Goal: Task Accomplishment & Management: Use online tool/utility

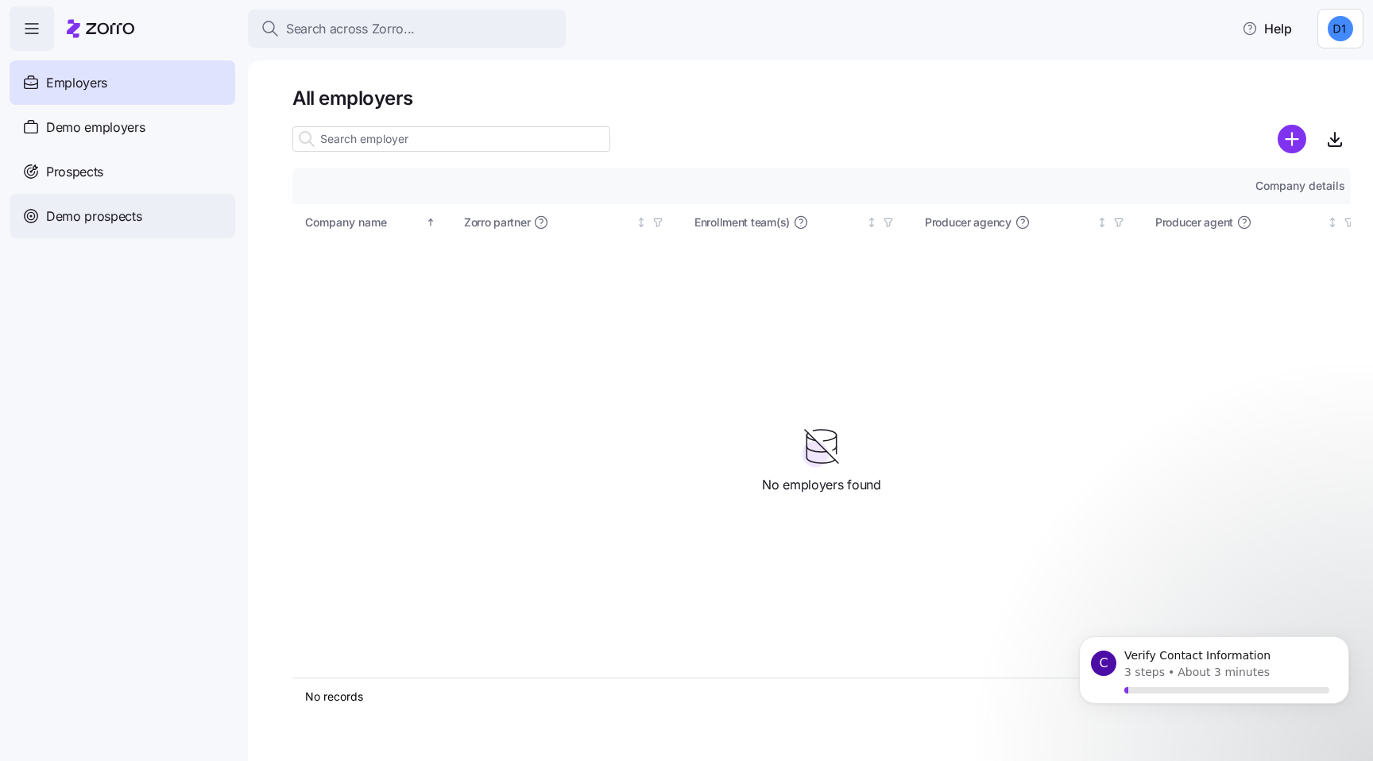
click at [103, 214] on span "Demo prospects" at bounding box center [94, 217] width 96 height 20
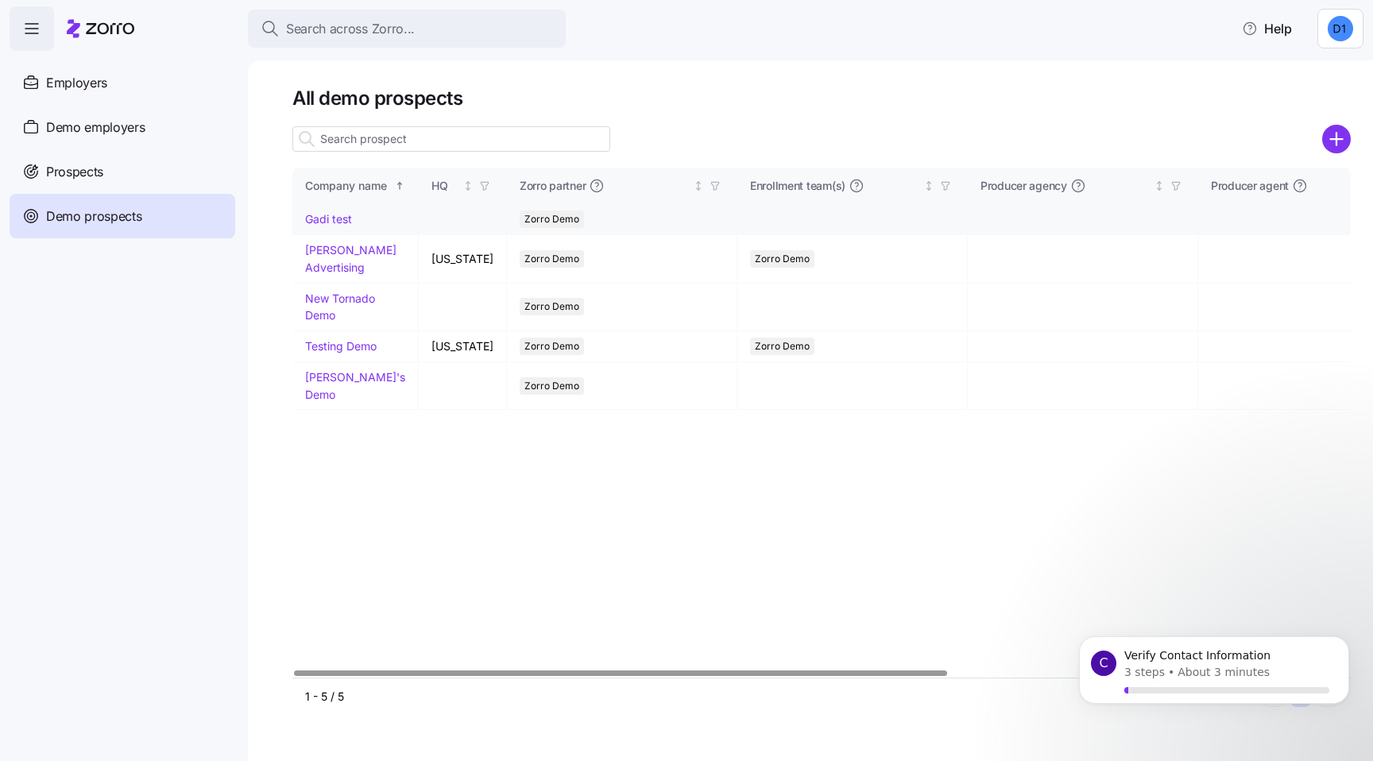
click at [338, 221] on link "Gadi test" at bounding box center [328, 219] width 47 height 14
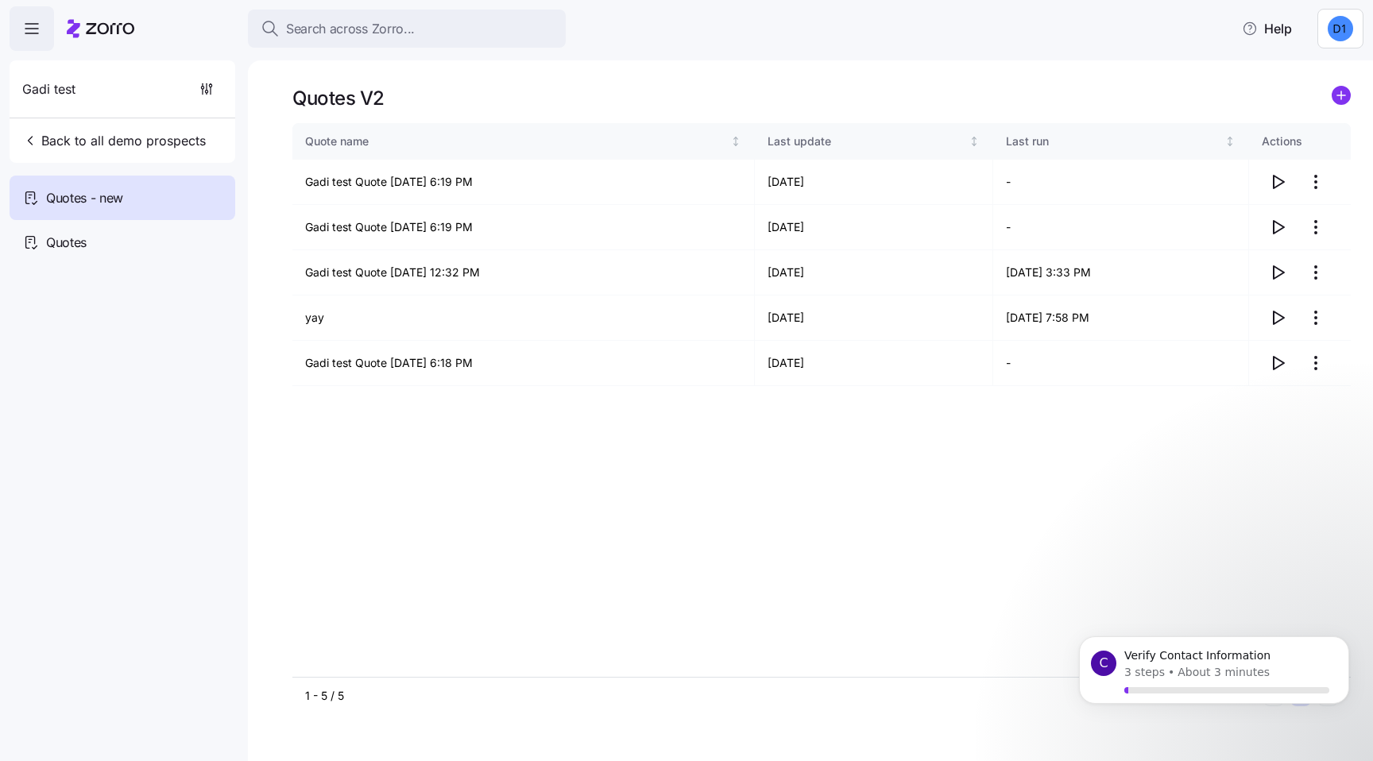
click at [1341, 98] on icon "add icon" at bounding box center [1341, 95] width 0 height 8
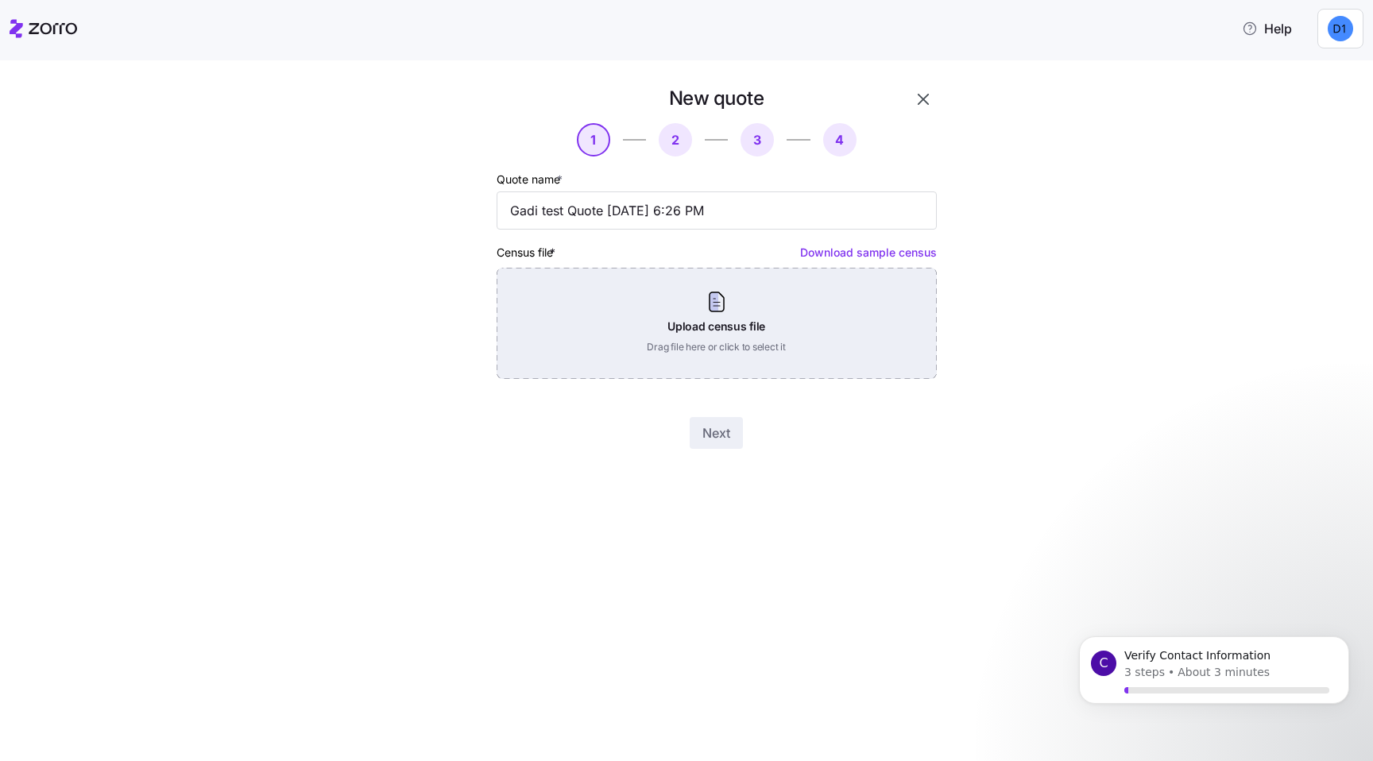
click at [845, 315] on div "Upload census file Drag file here or click to select it" at bounding box center [716, 323] width 440 height 111
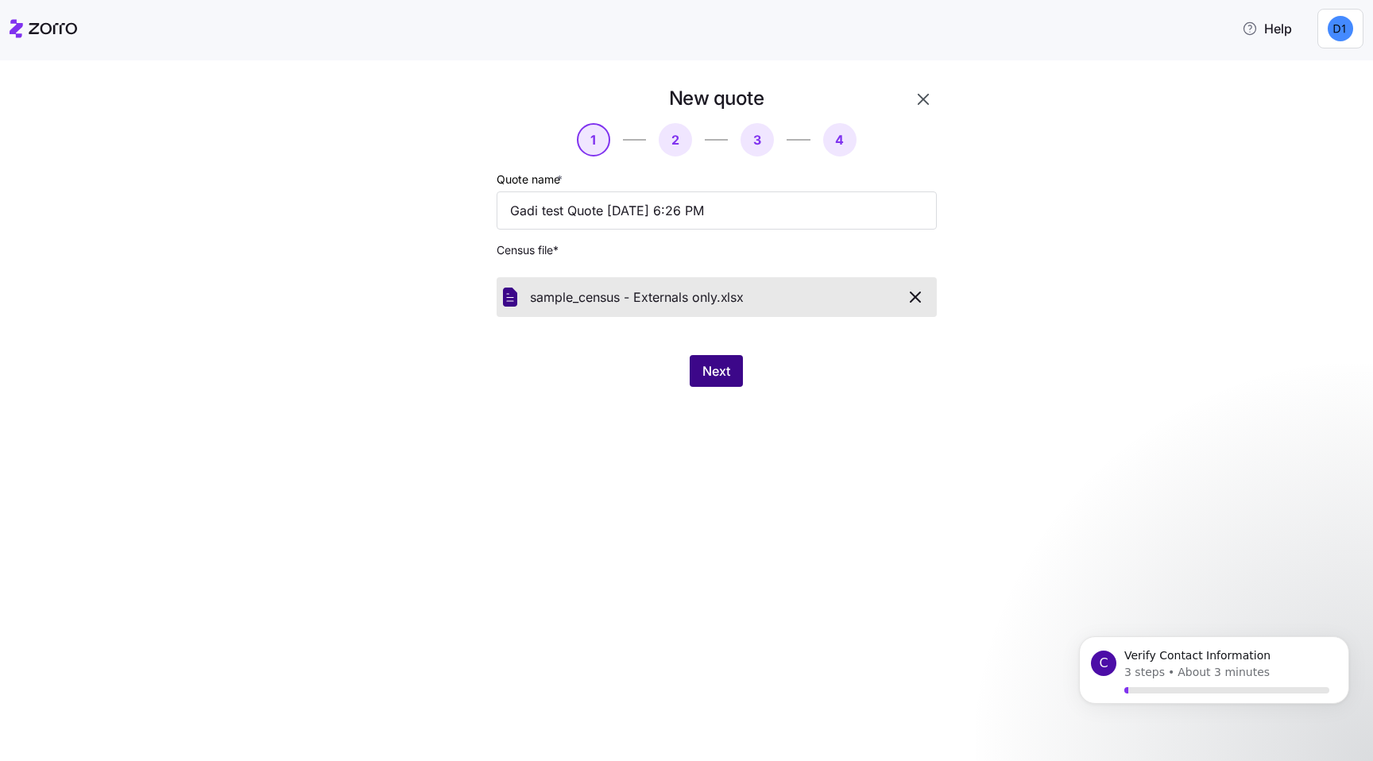
click at [724, 376] on span "Next" at bounding box center [716, 370] width 28 height 19
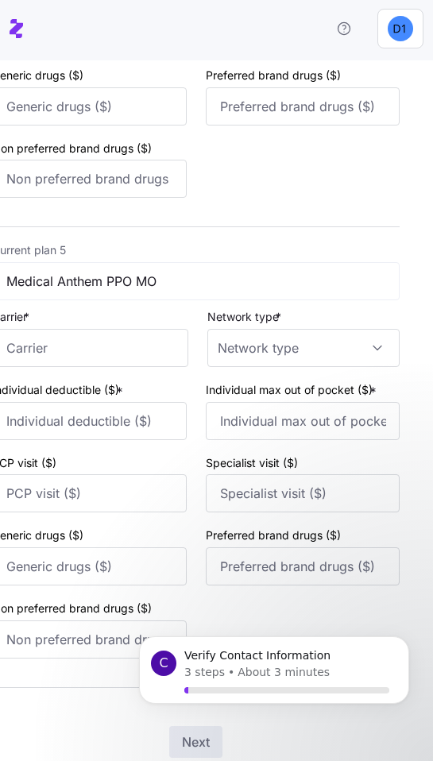
scroll to position [1921, 0]
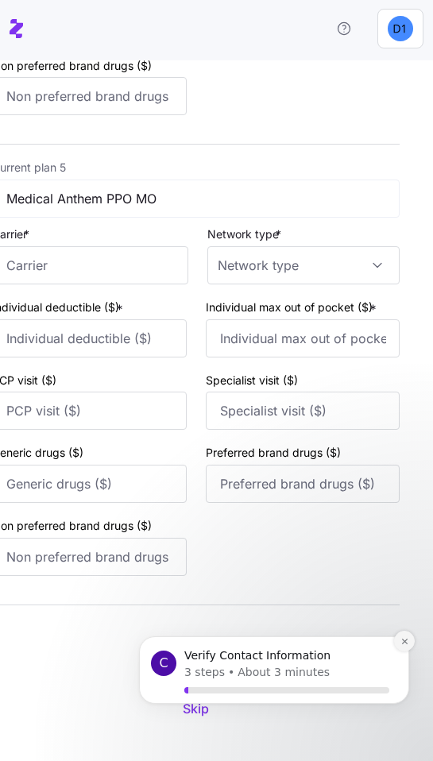
click at [409, 641] on button "Dismiss notification" at bounding box center [404, 641] width 21 height 21
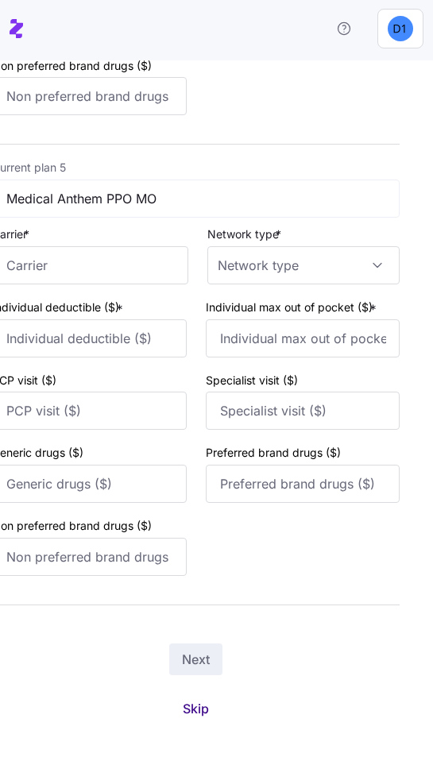
click at [198, 702] on span "Skip" at bounding box center [196, 708] width 26 height 19
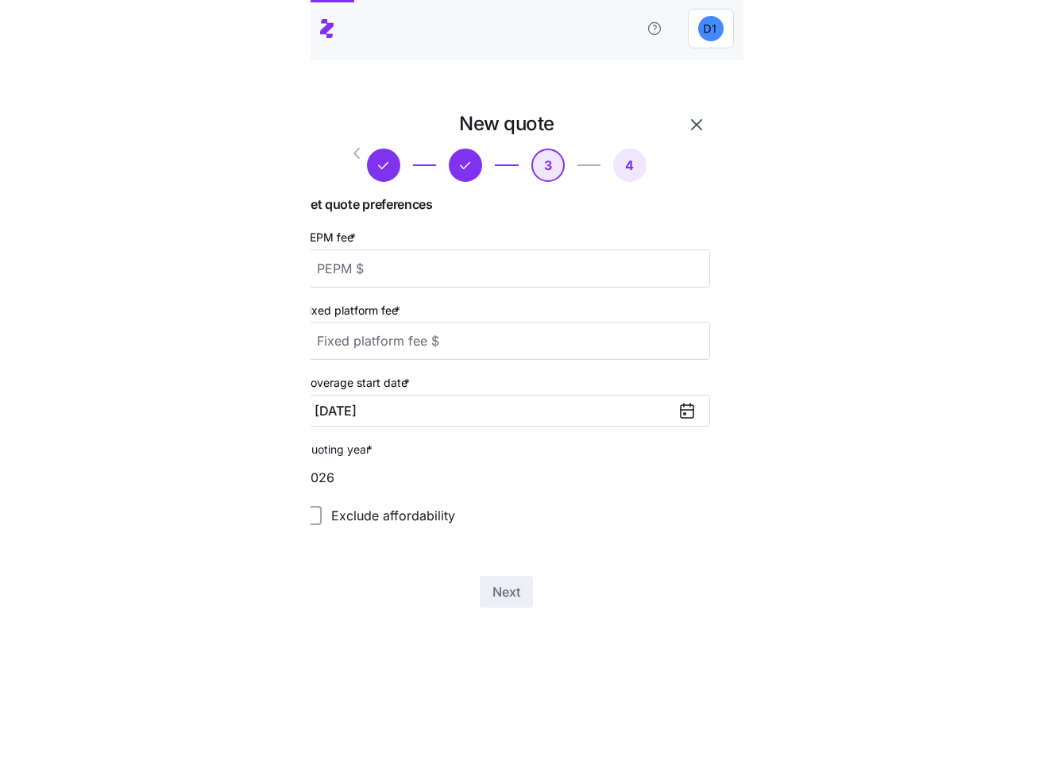
scroll to position [0, 0]
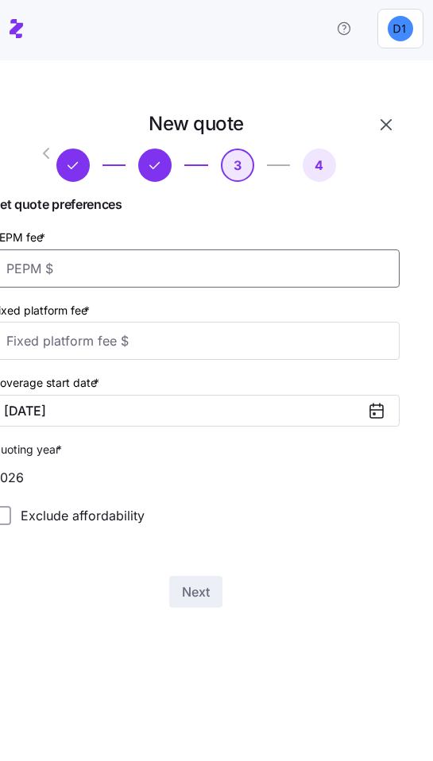
click at [155, 261] on input "PEPM fee *" at bounding box center [195, 268] width 407 height 38
type input "55"
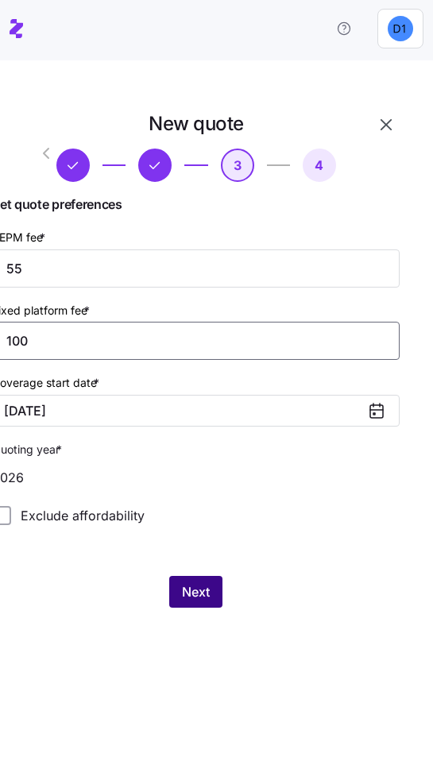
type input "100"
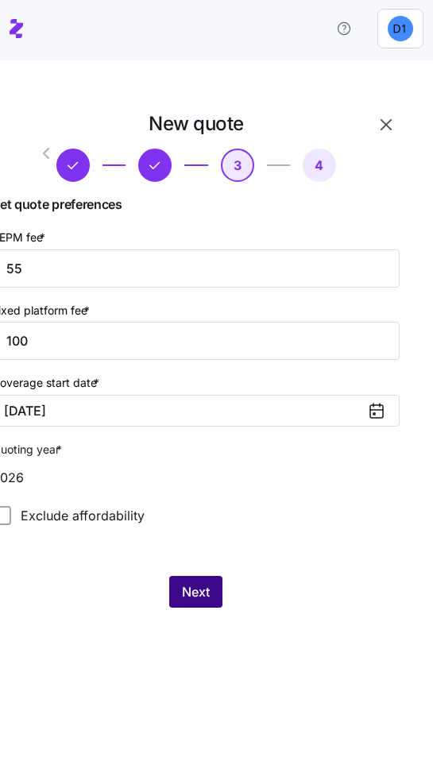
click at [192, 599] on span "Next" at bounding box center [196, 591] width 28 height 19
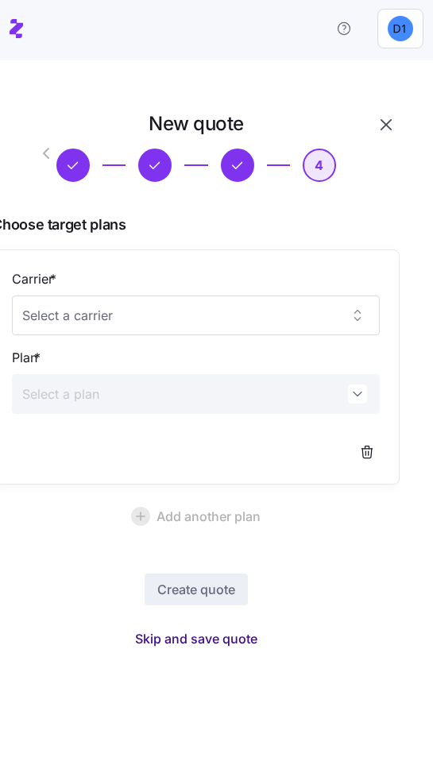
click at [238, 635] on span "Skip and save quote" at bounding box center [196, 638] width 122 height 19
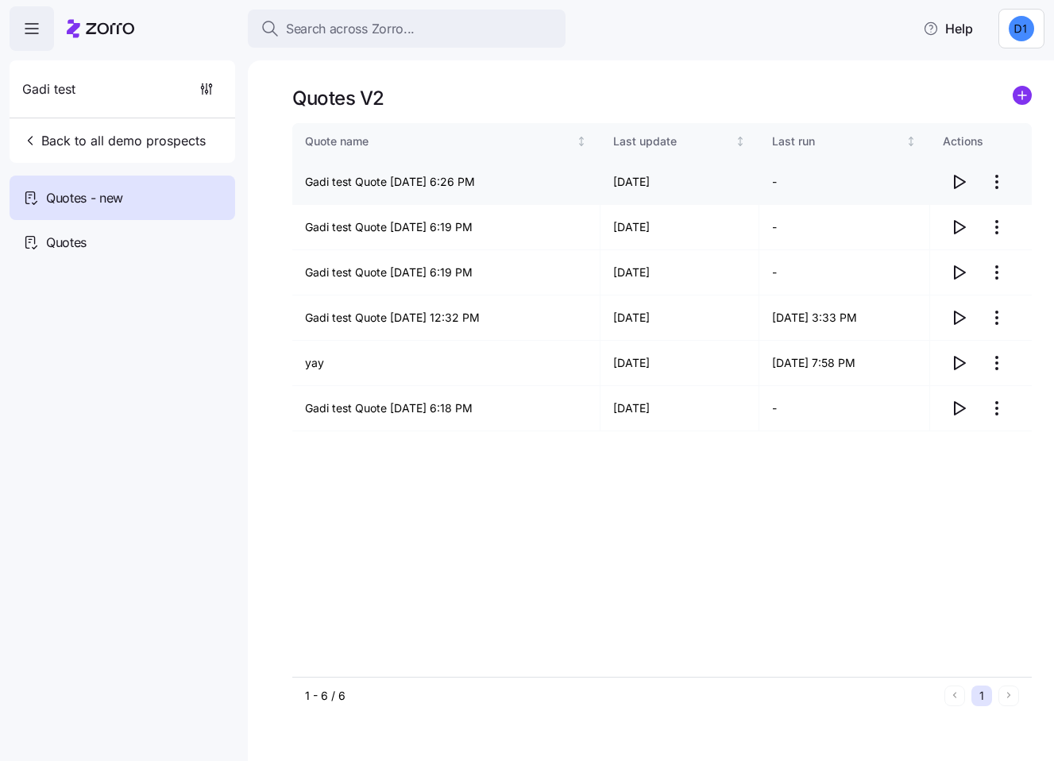
click at [1002, 180] on html "Search across Zorro... Help Gadi test Back to all demo prospects Quotes - new Q…" at bounding box center [527, 375] width 1054 height 751
click at [940, 214] on div "Edit quote" at bounding box center [933, 220] width 146 height 25
